Goal: Transaction & Acquisition: Purchase product/service

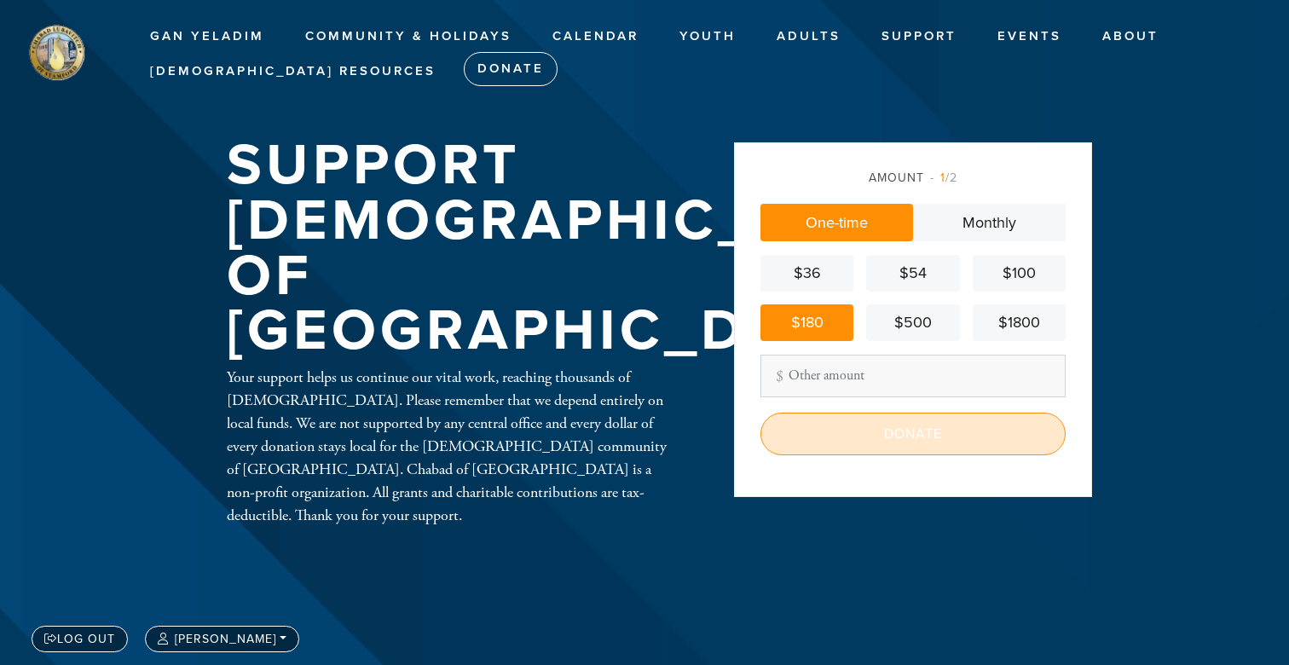
click at [860, 420] on input "Donate" at bounding box center [913, 434] width 305 height 43
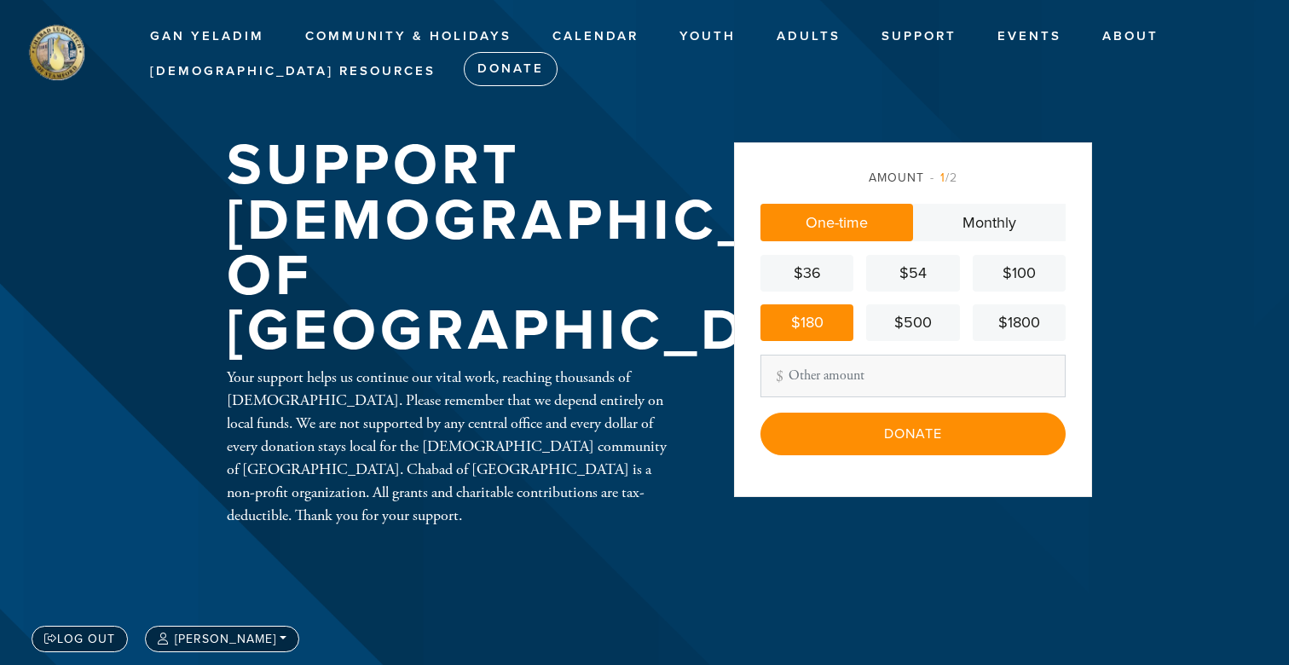
click at [1013, 281] on div "$100" at bounding box center [1019, 273] width 79 height 23
click at [824, 321] on div "$180" at bounding box center [806, 322] width 79 height 23
click at [1020, 290] on link "$100" at bounding box center [1019, 273] width 93 height 37
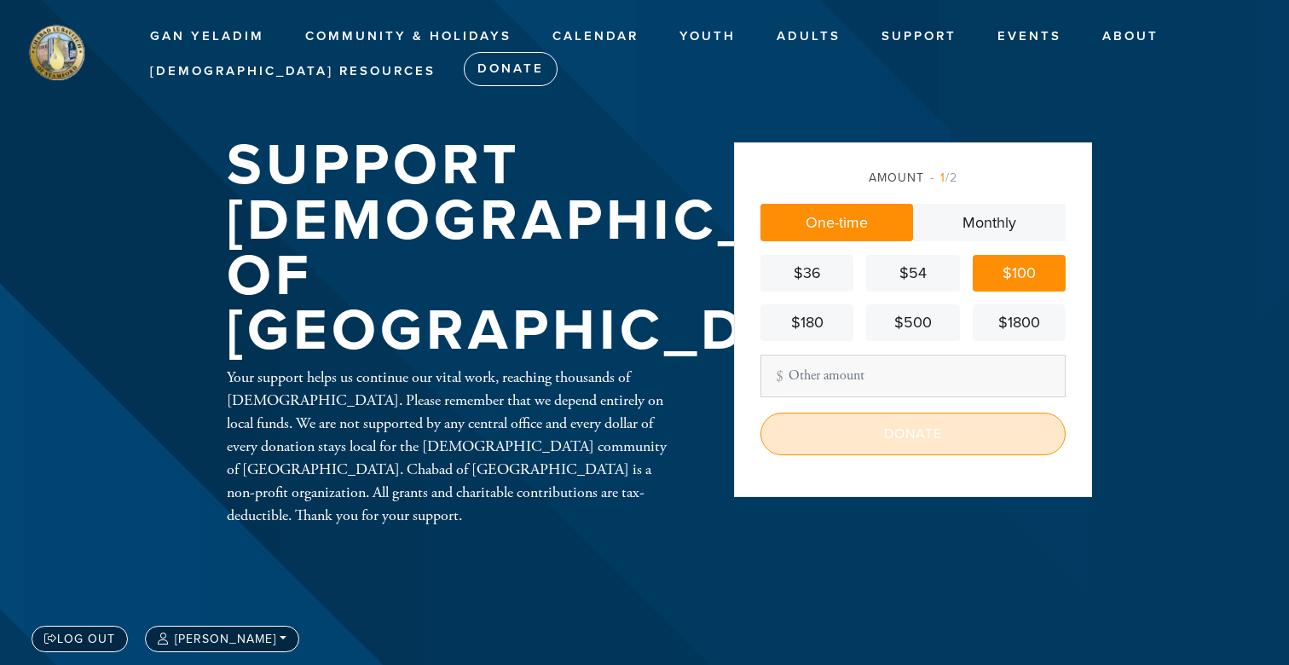
click at [853, 433] on input "Donate" at bounding box center [913, 434] width 305 height 43
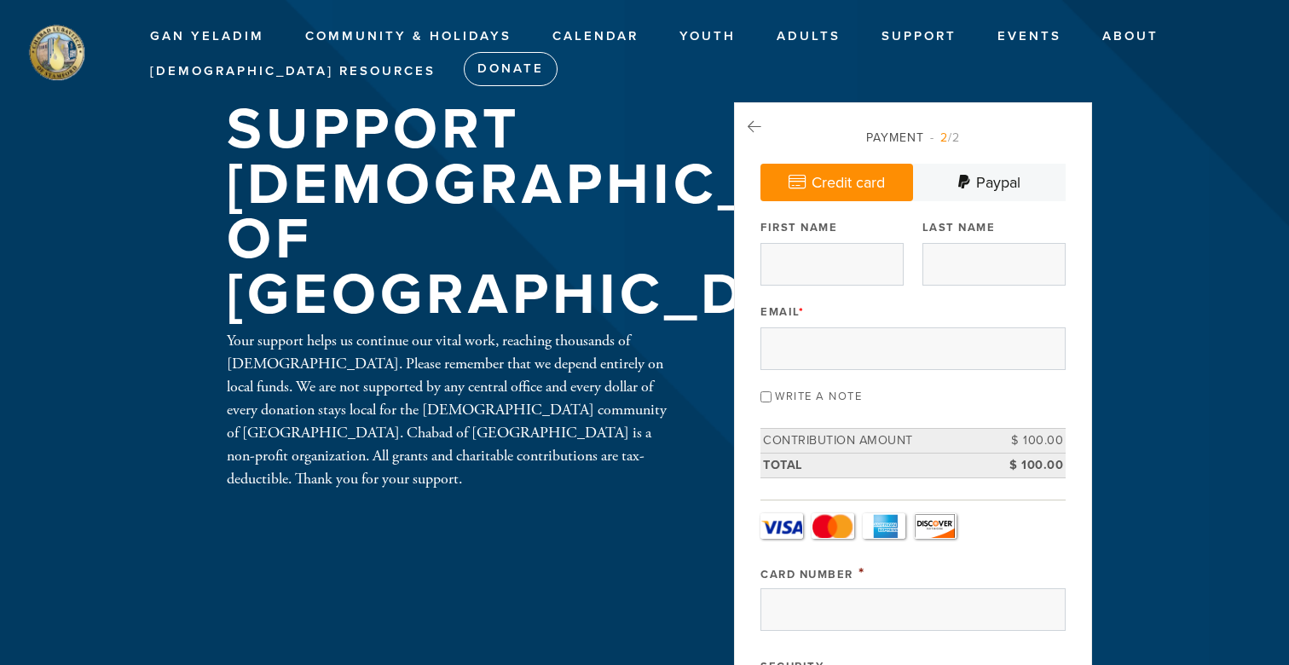
type input "Vlad"
type input "Polishchuk"
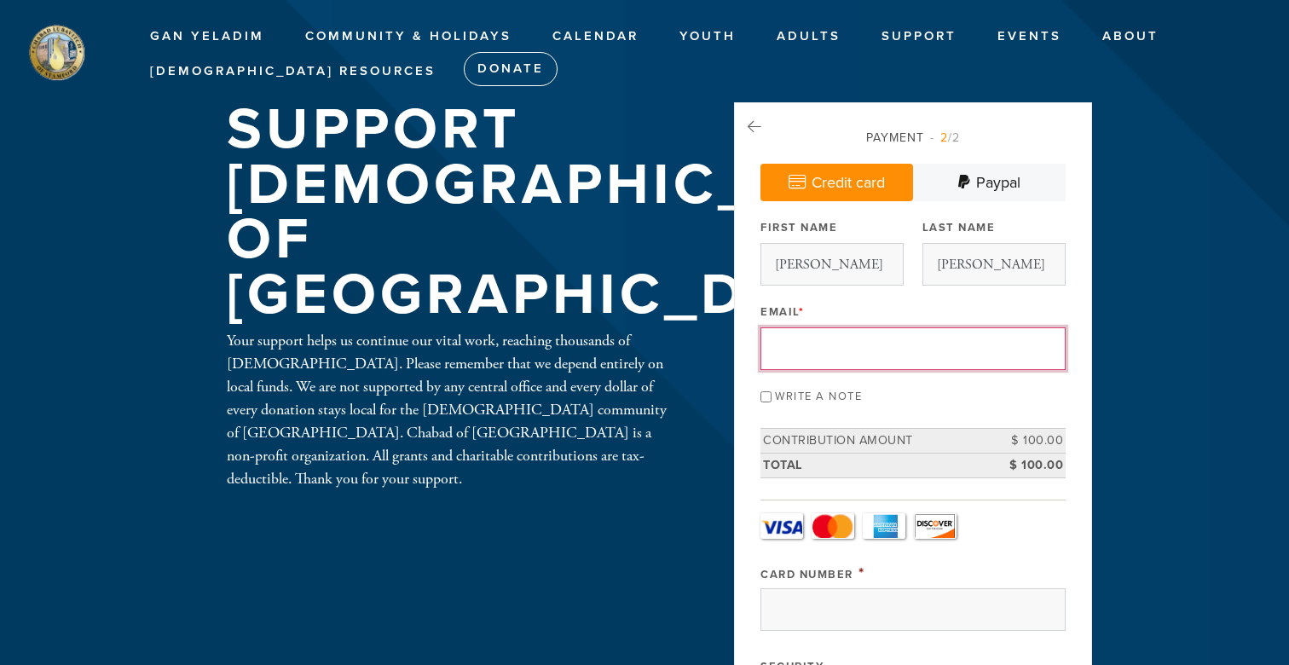
type input "vladp311@gmail.com"
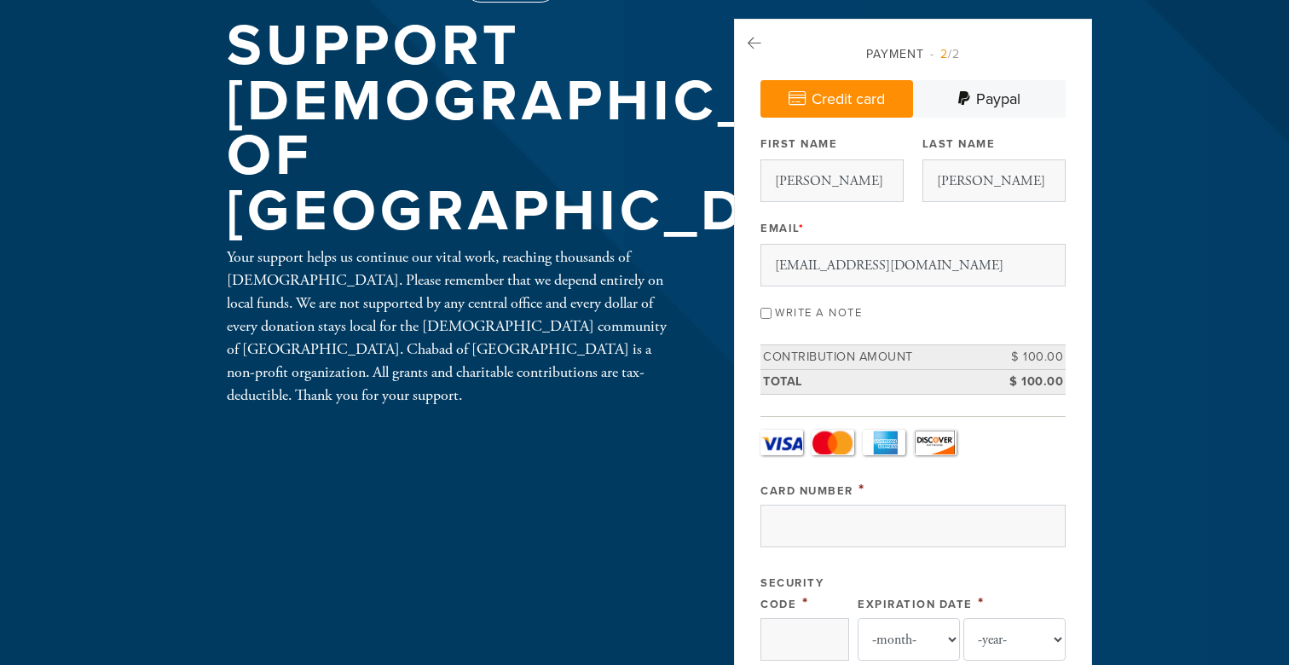
scroll to position [89, 0]
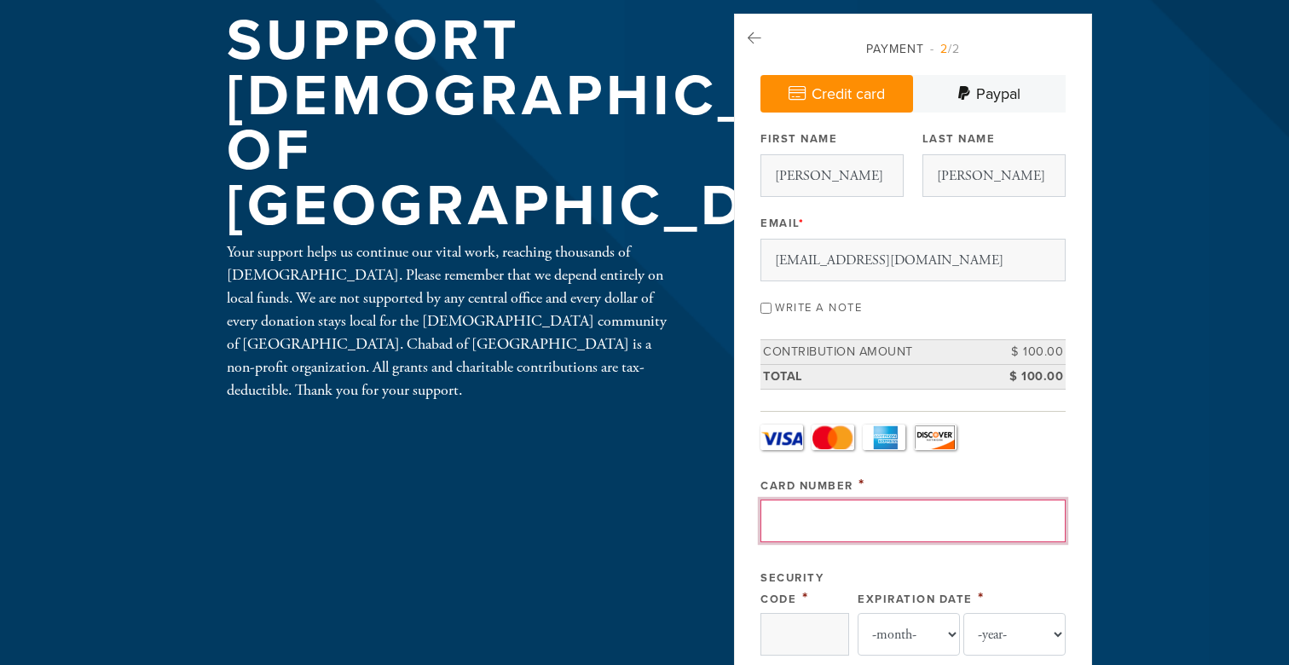
click at [829, 510] on input "Card Number" at bounding box center [913, 521] width 305 height 43
type input "372550541676007"
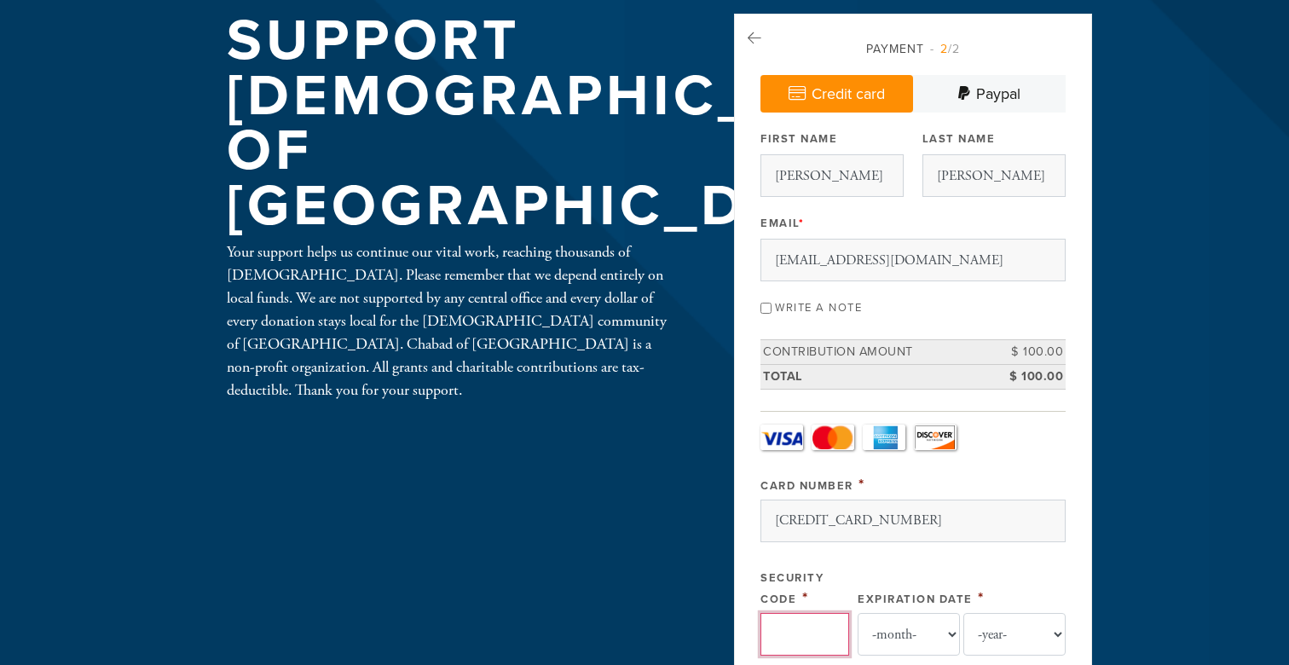
type input "3040"
select select "9"
select select "2027"
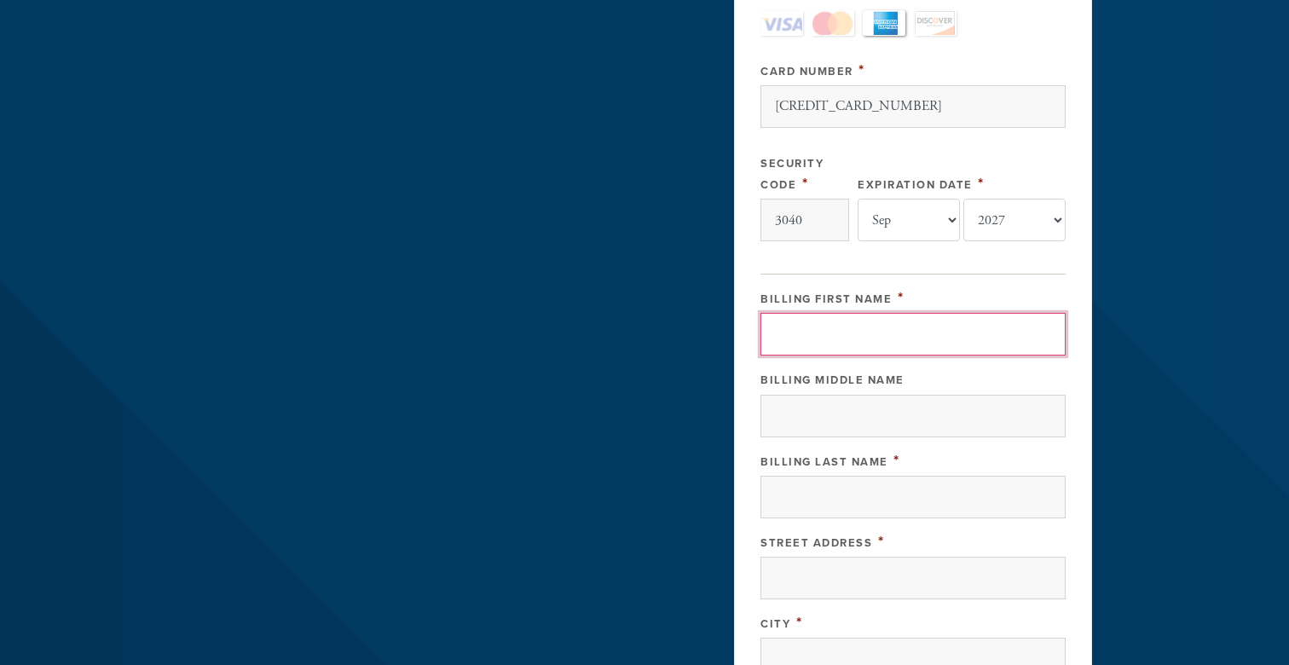
click at [845, 324] on input "Billing First Name" at bounding box center [913, 334] width 305 height 43
type input "Vlad"
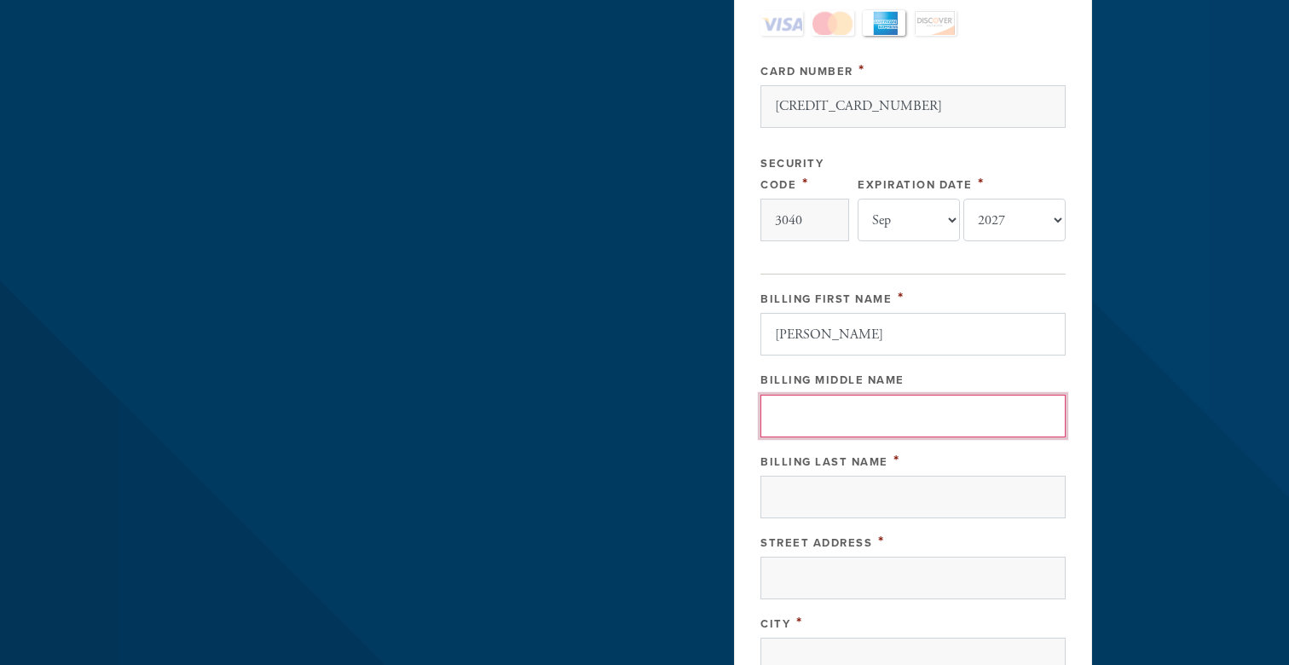
type input "P"
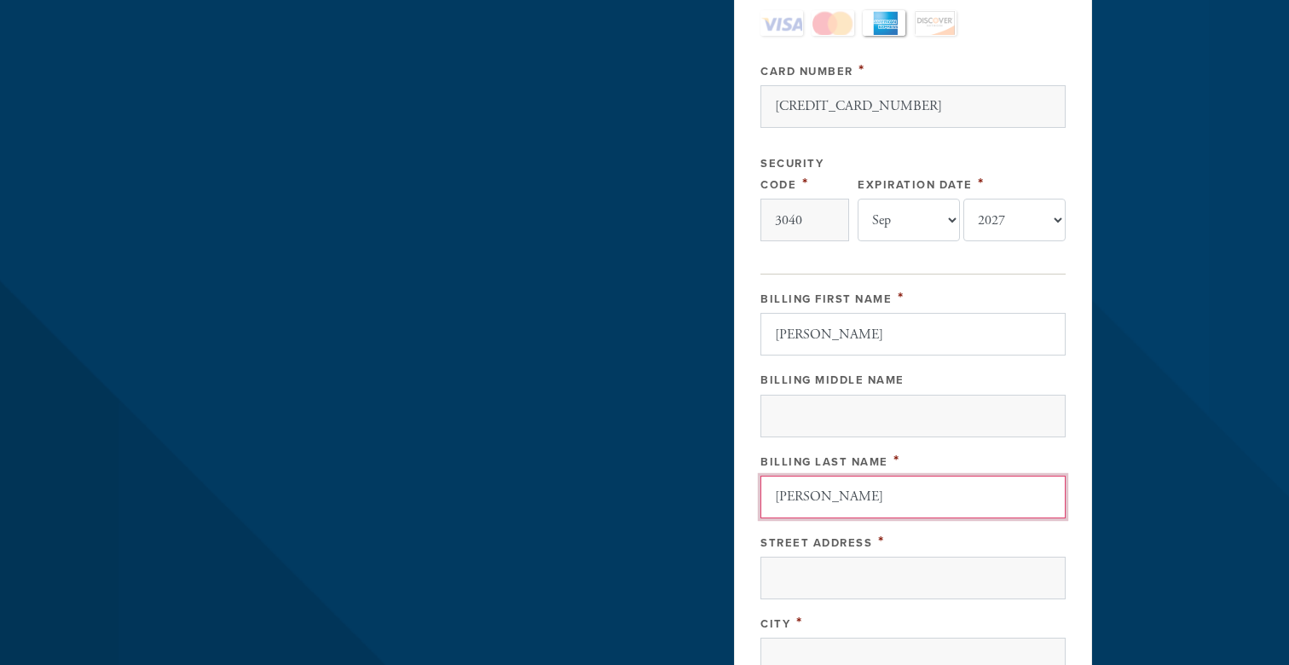
type input "Polishchuk"
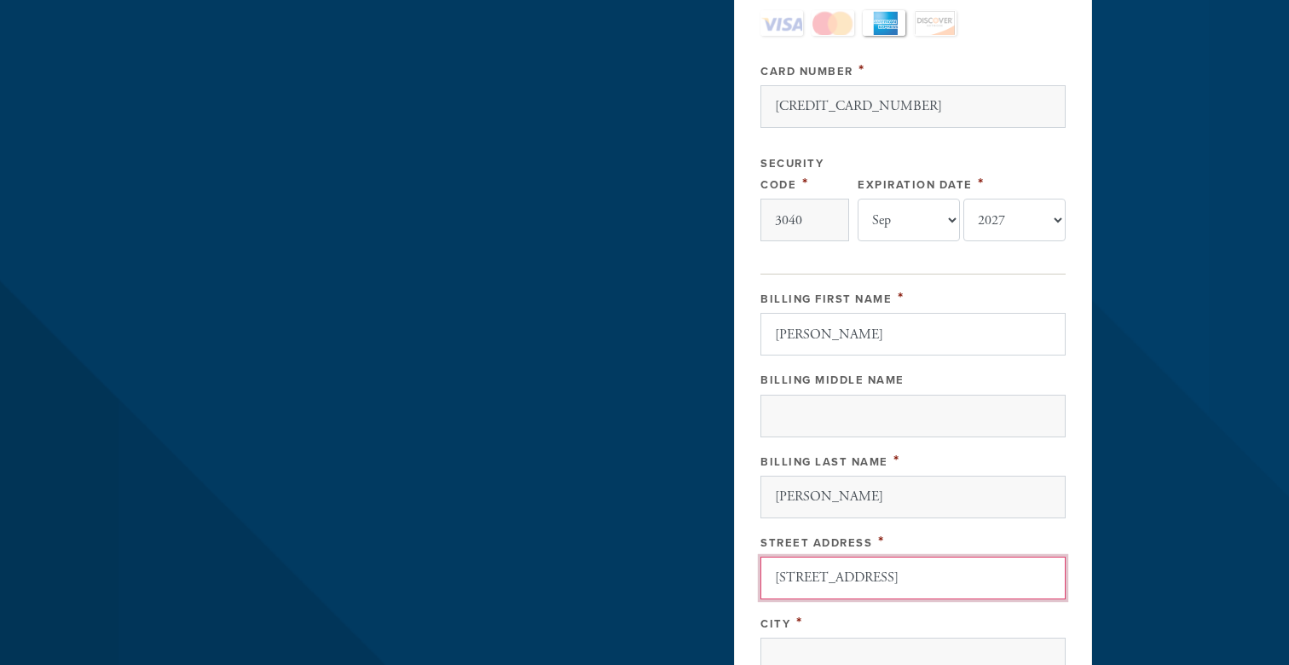
type input "85 Camp Ave 5B"
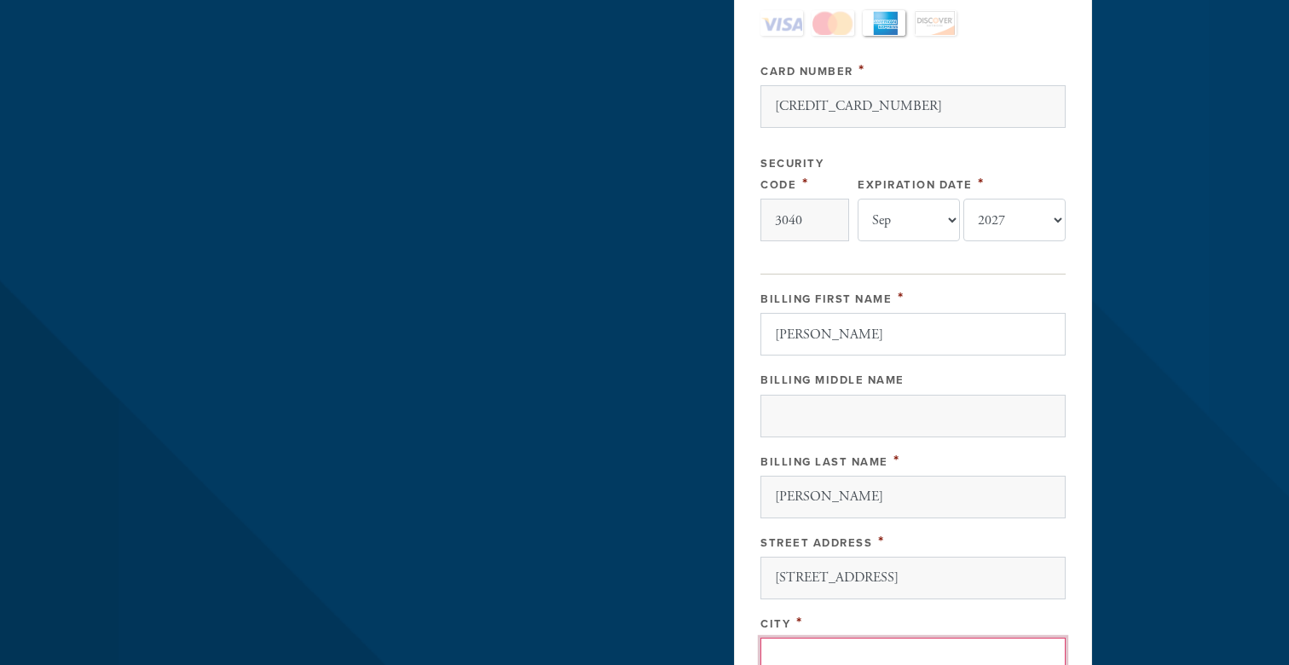
scroll to position [504, 0]
type input "Stamford"
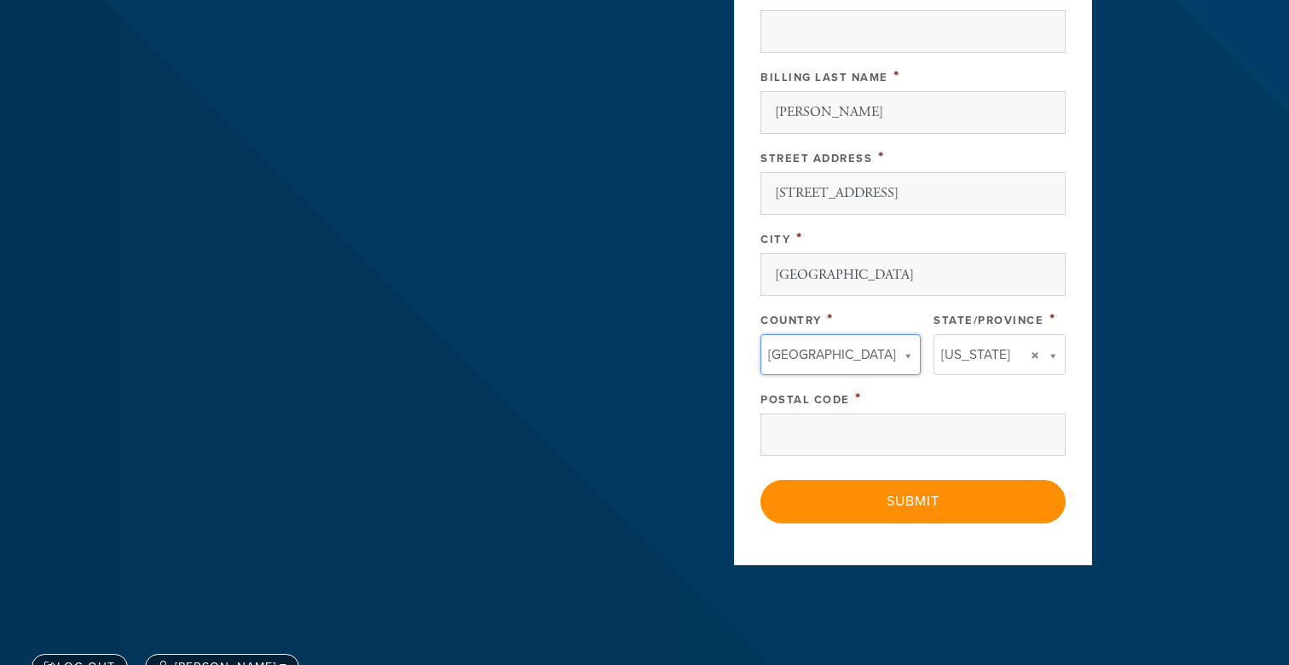
click at [896, 408] on div "Postal Code *" at bounding box center [913, 422] width 305 height 68
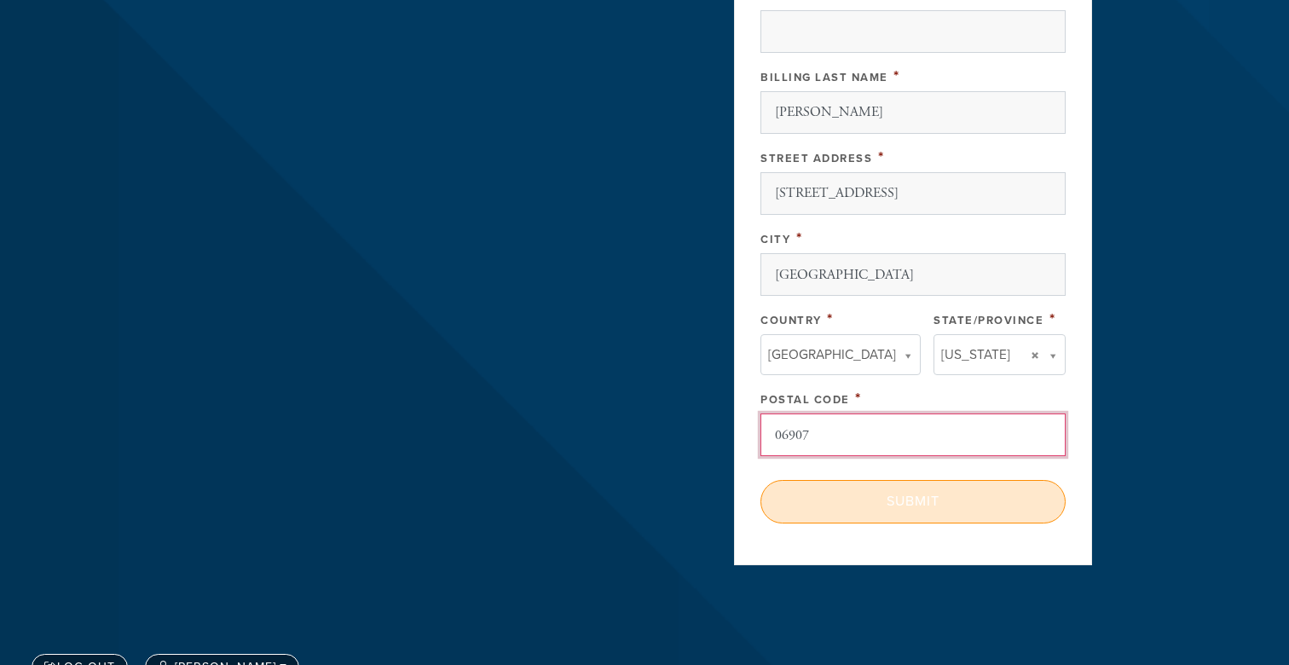
type input "06907"
click at [883, 496] on input "Submit" at bounding box center [913, 501] width 305 height 43
